Goal: Obtain resource: Obtain resource

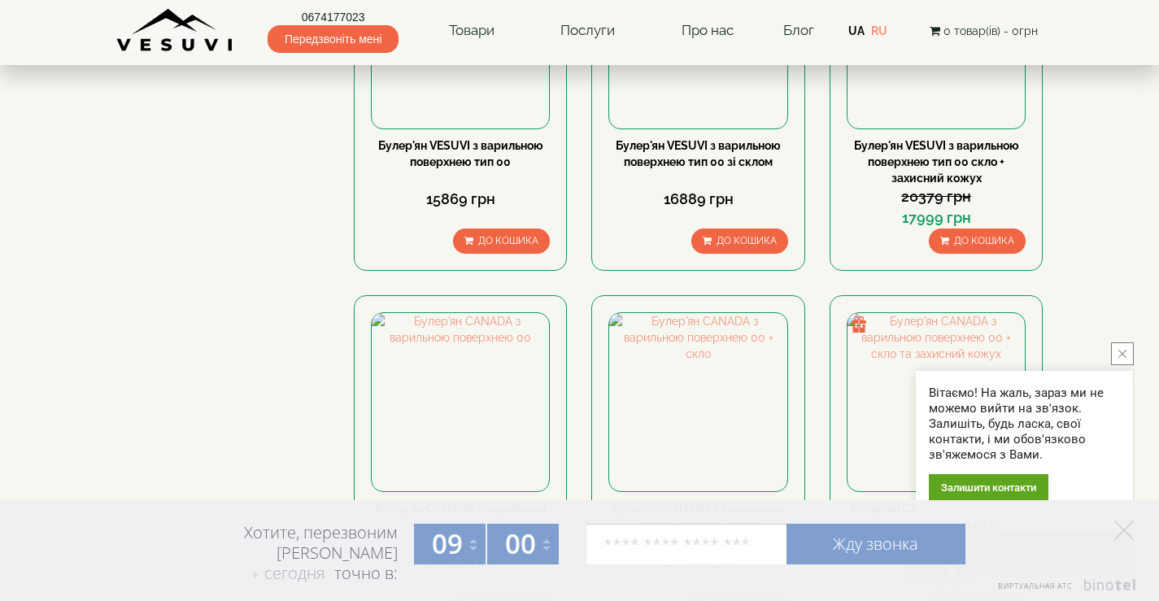
scroll to position [1383, 0]
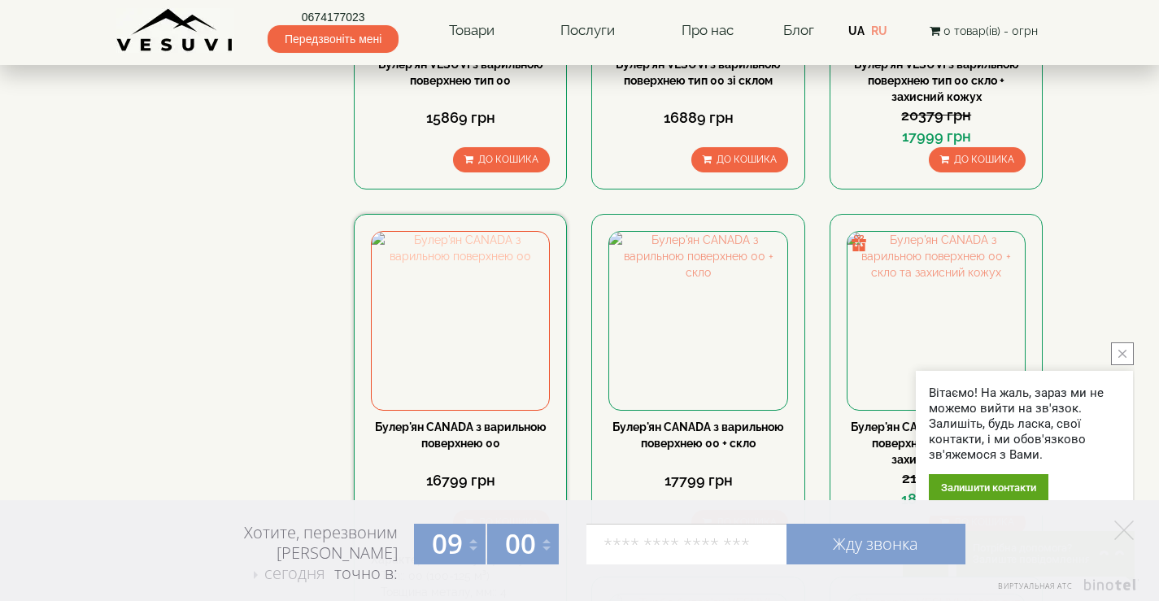
click at [468, 232] on img at bounding box center [460, 320] width 177 height 177
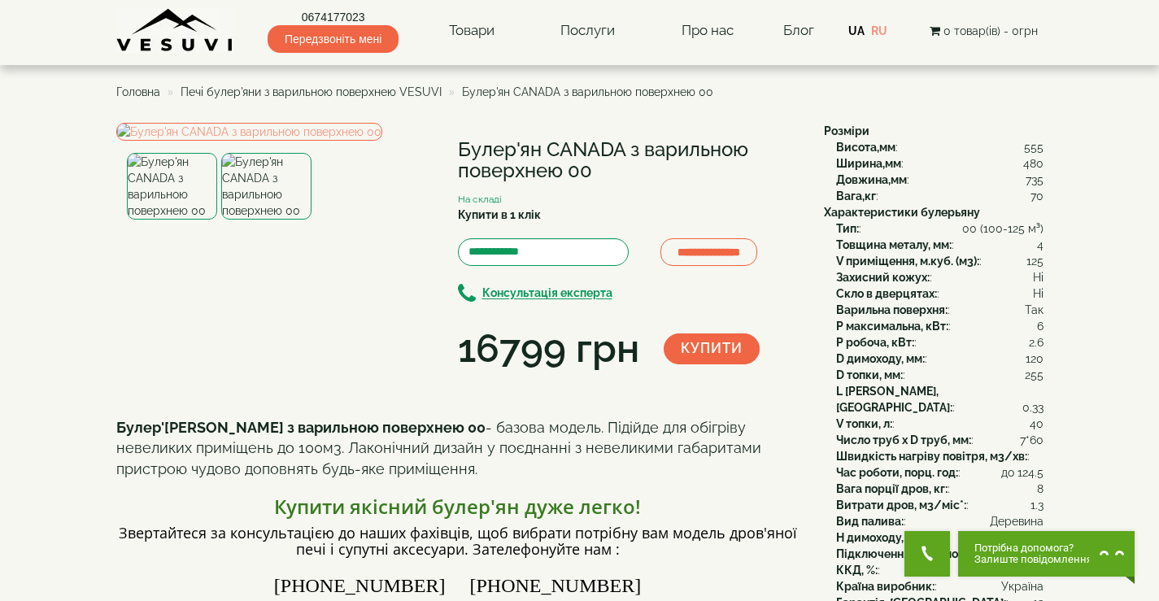
click at [281, 220] on img at bounding box center [266, 186] width 90 height 67
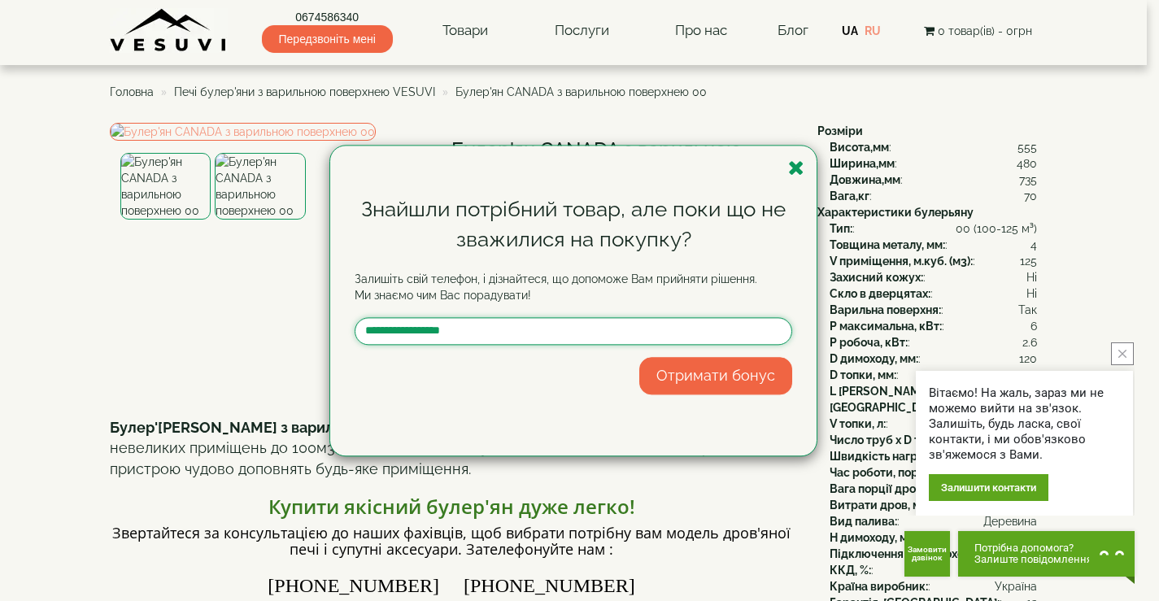
drag, startPoint x: 380, startPoint y: 329, endPoint x: 425, endPoint y: 354, distance: 51.3
click at [380, 329] on input "text" at bounding box center [574, 331] width 438 height 28
type input "**********"
click at [727, 381] on button "Отримати бонус" at bounding box center [715, 375] width 153 height 37
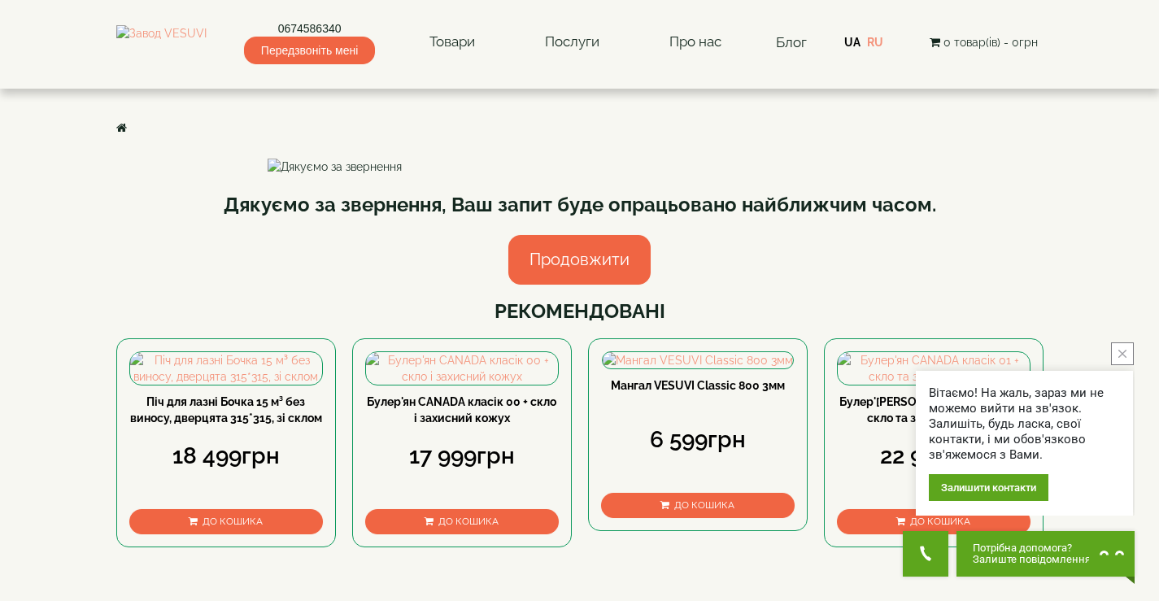
click at [601, 285] on link "Продовжити" at bounding box center [579, 260] width 142 height 50
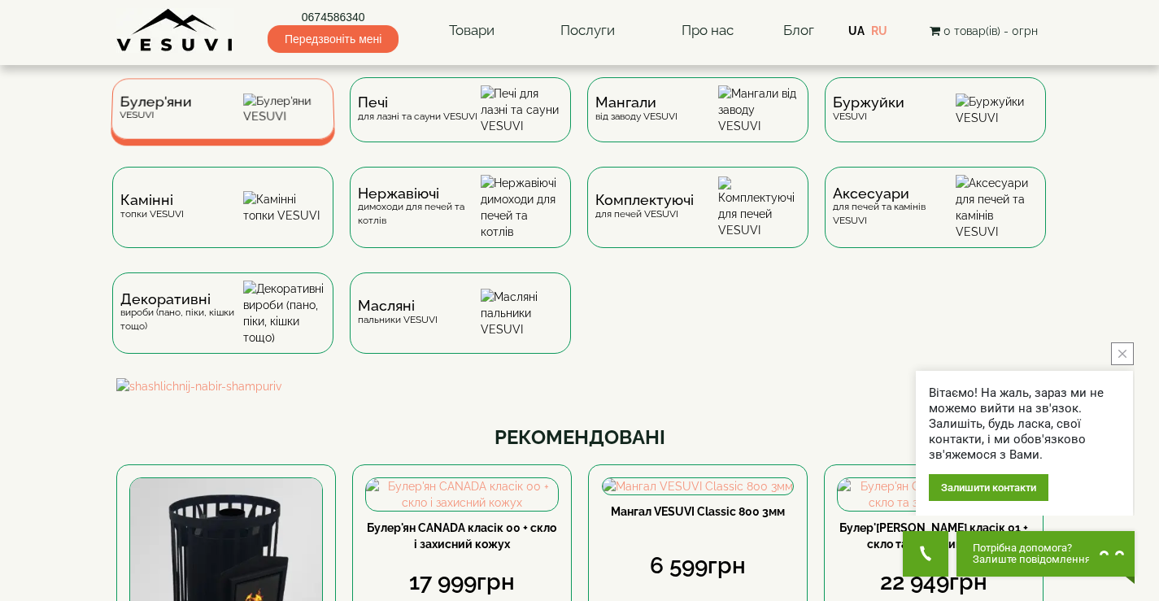
click at [216, 121] on div "Булер'яни VESUVI" at bounding box center [223, 108] width 224 height 61
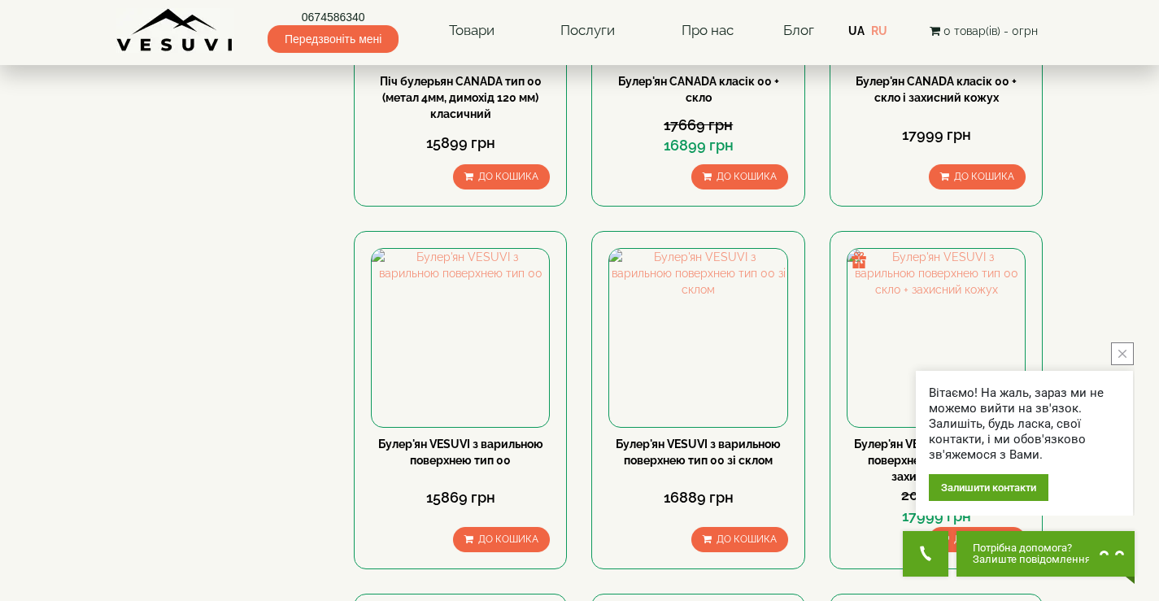
scroll to position [895, 0]
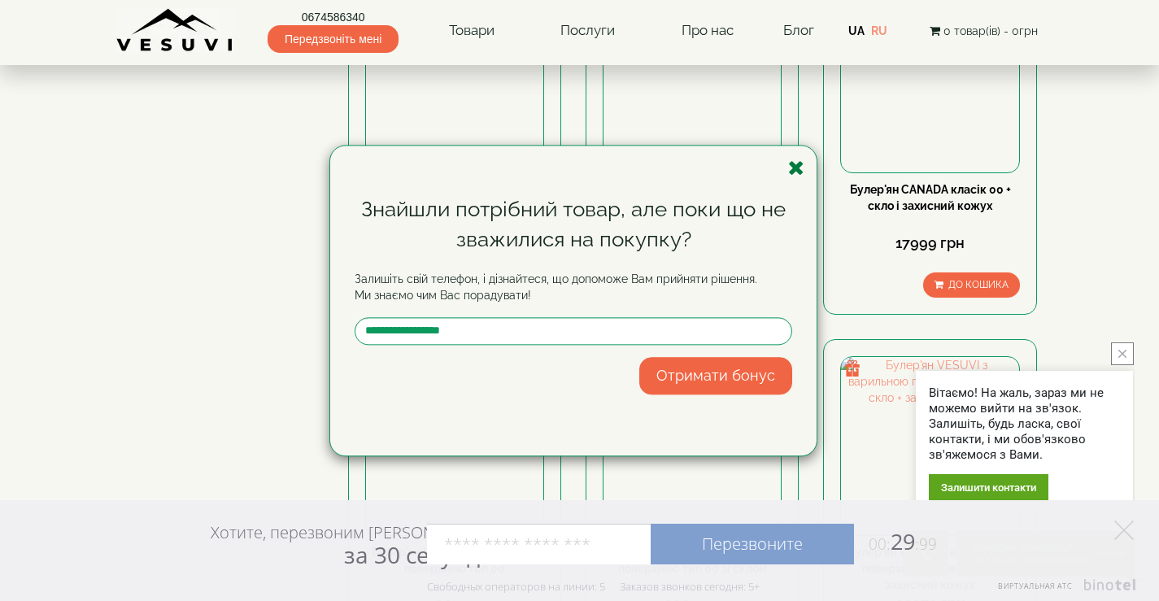
click at [791, 162] on icon "button" at bounding box center [796, 168] width 16 height 20
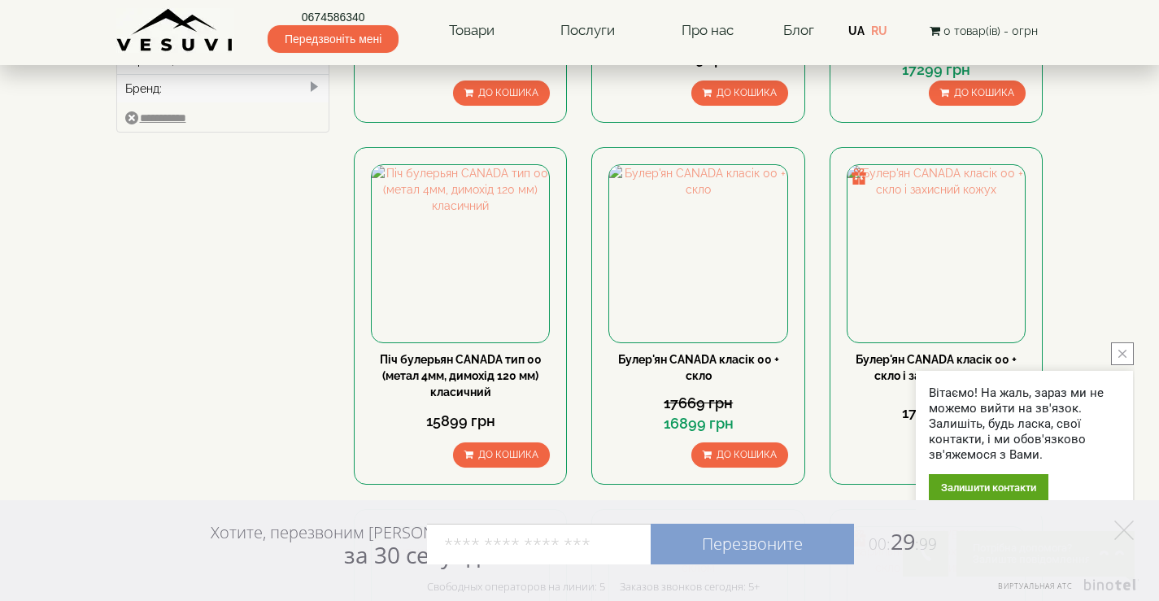
scroll to position [651, 0]
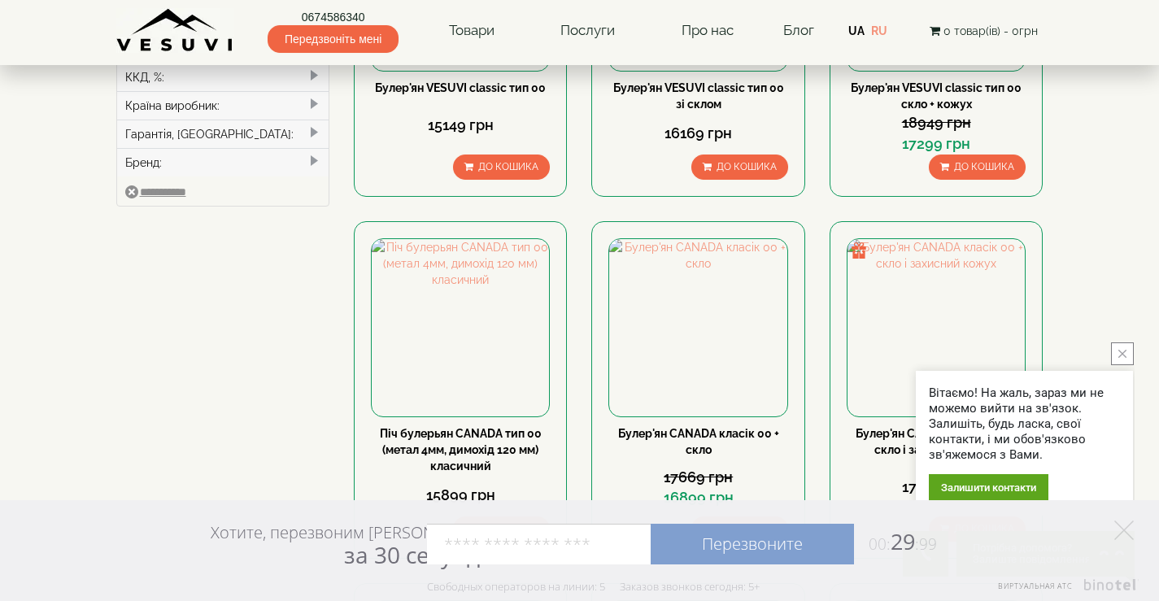
click at [1122, 352] on icon "close button" at bounding box center [1122, 354] width 8 height 8
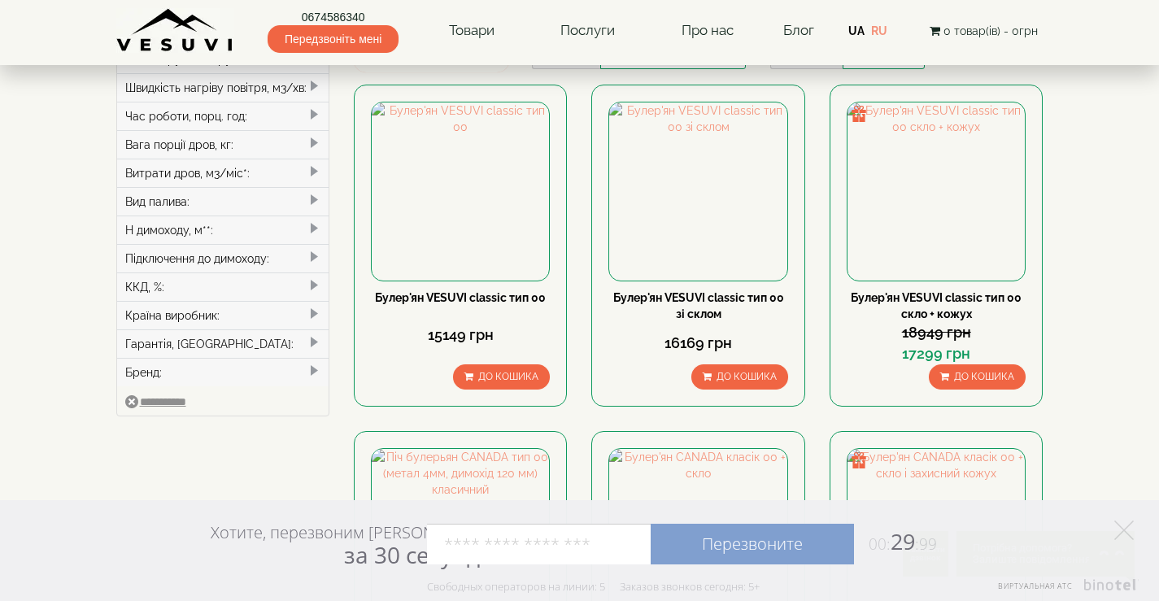
scroll to position [244, 0]
